Goal: Information Seeking & Learning: Learn about a topic

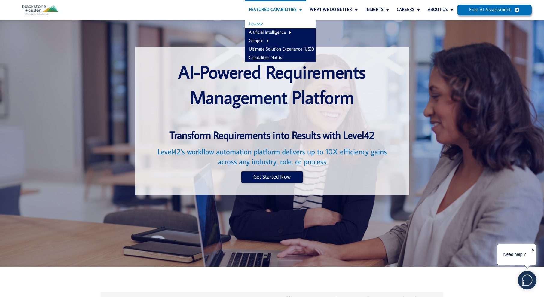
click at [263, 9] on link "Featured Capabilities" at bounding box center [275, 10] width 61 height 20
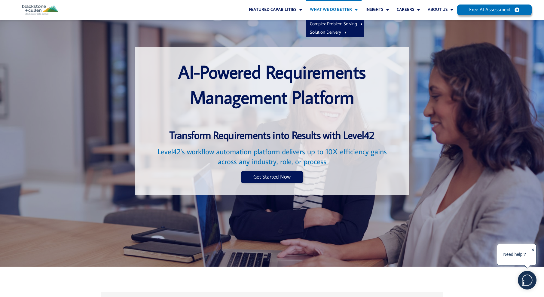
click at [335, 10] on link "What We Do Better" at bounding box center [334, 10] width 56 height 20
click at [334, 10] on link "What We Do Better" at bounding box center [334, 10] width 56 height 20
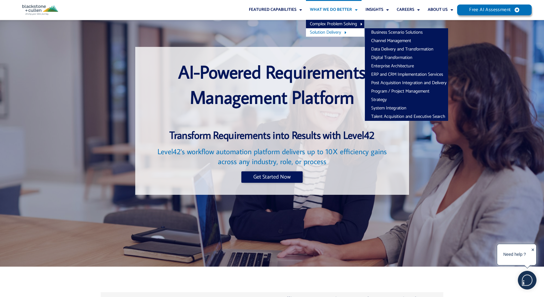
click at [331, 33] on link "Solution Delivery" at bounding box center [335, 32] width 58 height 8
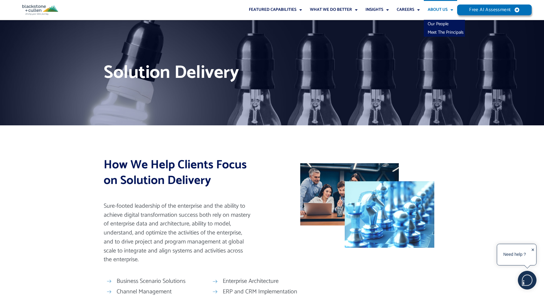
click at [439, 9] on link "About Us" at bounding box center [440, 10] width 33 height 20
click at [452, 10] on span "Menu" at bounding box center [450, 10] width 6 height 10
click at [444, 25] on link "Our People" at bounding box center [444, 24] width 41 height 8
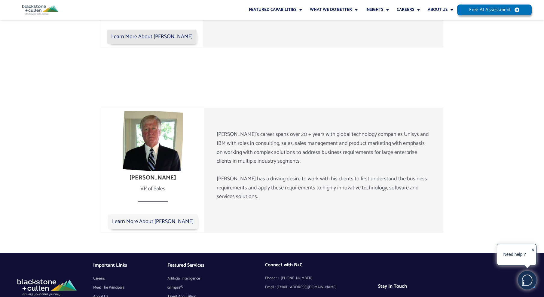
scroll to position [978, 0]
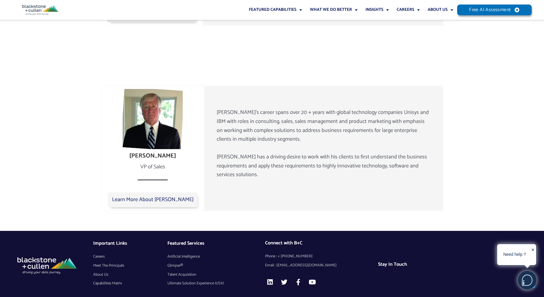
click at [110, 261] on span "Meet The Principals" at bounding box center [108, 265] width 31 height 9
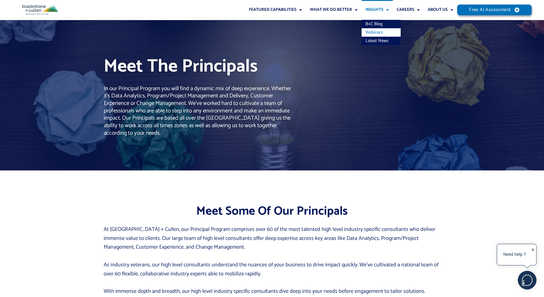
click at [369, 33] on link "Webinars" at bounding box center [380, 32] width 39 height 8
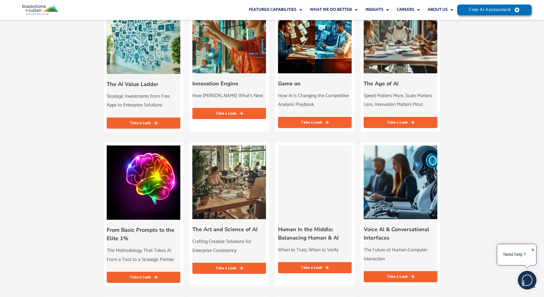
scroll to position [774, 0]
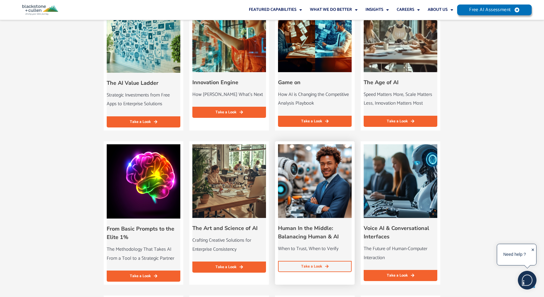
click at [289, 269] on link "Take a Look" at bounding box center [315, 266] width 74 height 11
